Goal: Register for event/course

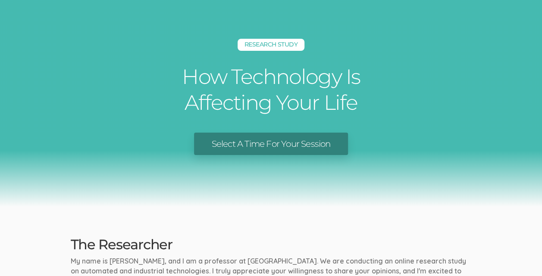
click at [281, 141] on link "Select A Time For Your Session" at bounding box center [270, 144] width 153 height 23
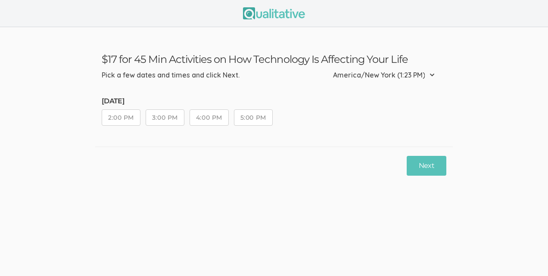
click at [110, 113] on button "2:00 PM" at bounding box center [121, 118] width 39 height 16
click at [174, 118] on button "3:00 PM" at bounding box center [165, 118] width 39 height 16
click at [200, 116] on button "4:00 PM" at bounding box center [209, 118] width 39 height 16
click at [259, 121] on button "5:00 PM" at bounding box center [253, 118] width 39 height 16
click at [428, 166] on button "Next" at bounding box center [427, 166] width 40 height 20
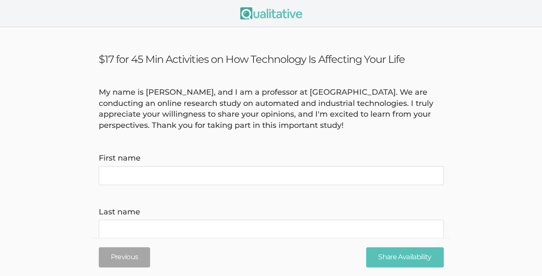
click at [381, 182] on name "First name" at bounding box center [271, 175] width 345 height 19
type name "Benjamin"
click at [177, 230] on name "Last name" at bounding box center [271, 229] width 345 height 19
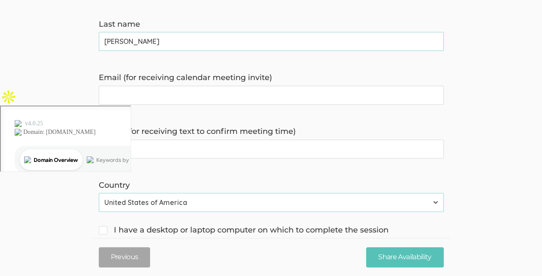
scroll to position [189, 0]
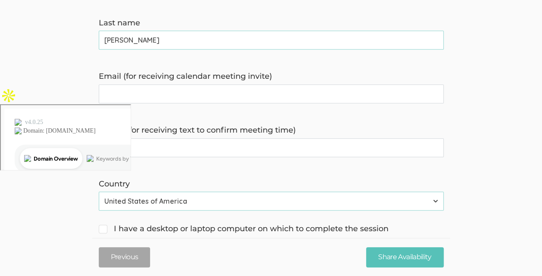
type name "Smith"
click at [303, 96] on invite\) "Email (for receiving calendar meeting invite)" at bounding box center [271, 94] width 345 height 19
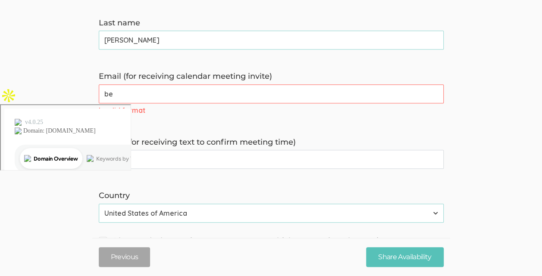
type invite\) "benjaminsmithjr195@gmail.com"
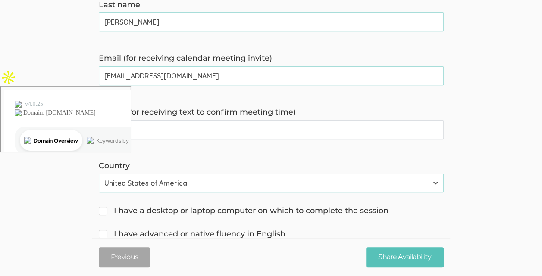
scroll to position [209, 0]
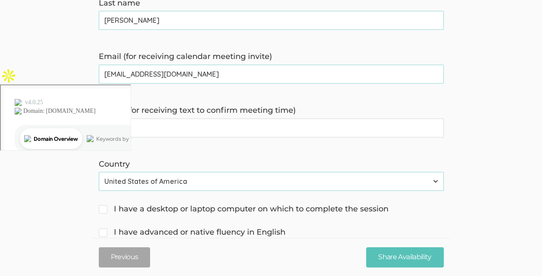
click at [219, 131] on time\) "Phone (for receiving text to confirm meeting time)" at bounding box center [271, 128] width 345 height 19
click at [219, 131] on time\) "512814" at bounding box center [271, 128] width 345 height 19
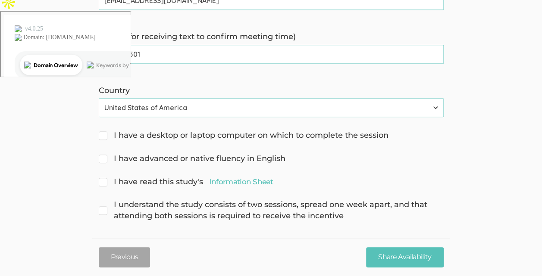
scroll to position [283, 0]
type time\) "5128147501"
click at [257, 141] on span "I have a desktop or laptop computer on which to complete the session" at bounding box center [244, 135] width 290 height 11
click at [104, 137] on input "I have a desktop or laptop computer on which to complete the session" at bounding box center [102, 134] width 6 height 6
checkbox input "true"
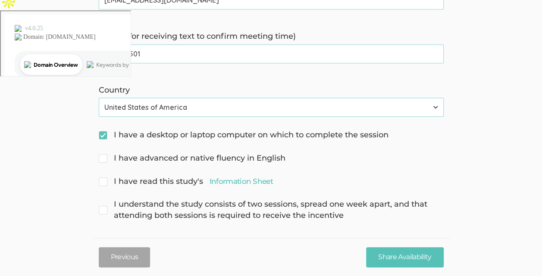
click at [254, 159] on span "I have advanced or native fluency in English" at bounding box center [192, 158] width 187 height 11
click at [104, 159] on input "I have advanced or native fluency in English" at bounding box center [102, 158] width 6 height 6
checkbox input "true"
click at [139, 179] on span "I have read this study's Information Sheet" at bounding box center [186, 181] width 174 height 11
click at [104, 179] on input "I have read this study's Information Sheet" at bounding box center [102, 181] width 6 height 6
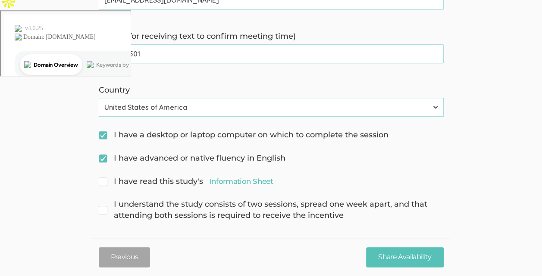
checkbox input "true"
click at [153, 205] on span "I understand the study consists of two sessions, spread one week apart, and tha…" at bounding box center [271, 210] width 345 height 22
click at [104, 205] on input "I understand the study consists of two sessions, spread one week apart, and tha…" at bounding box center [102, 204] width 6 height 6
checkbox input "true"
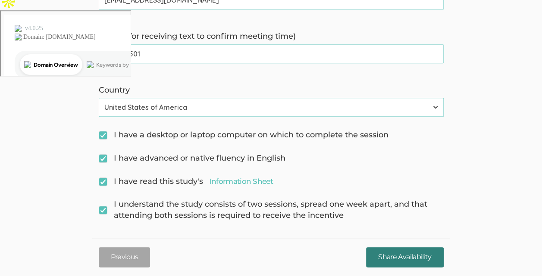
click at [417, 259] on input "Share Availability" at bounding box center [404, 257] width 77 height 20
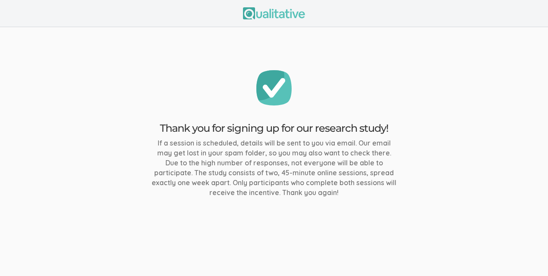
click at [417, 259] on ui-view "Thank you for signing up for our research study! If a session is scheduled, det…" at bounding box center [274, 138] width 548 height 276
